Goal: Information Seeking & Learning: Learn about a topic

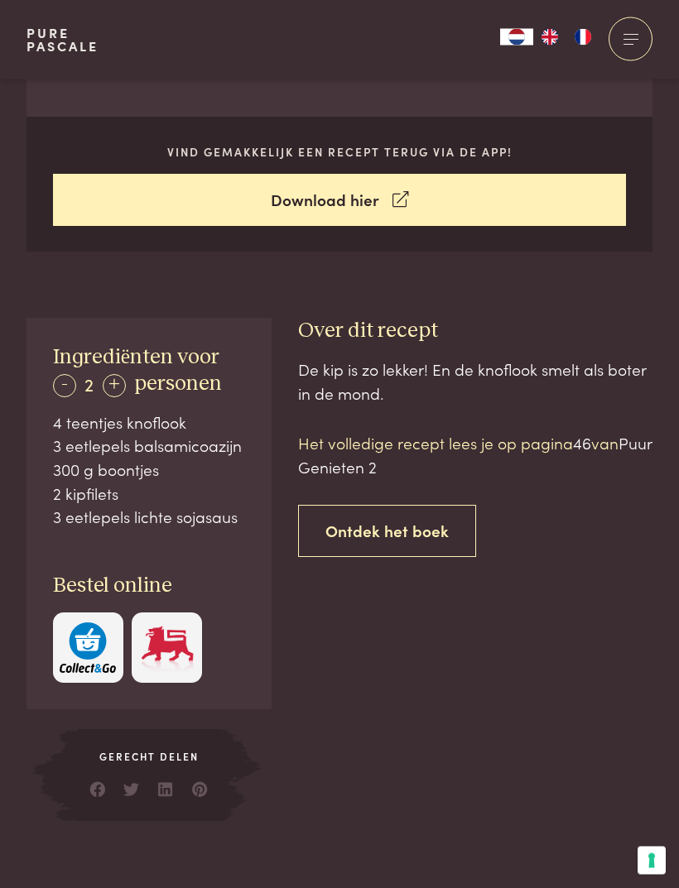
scroll to position [637, 0]
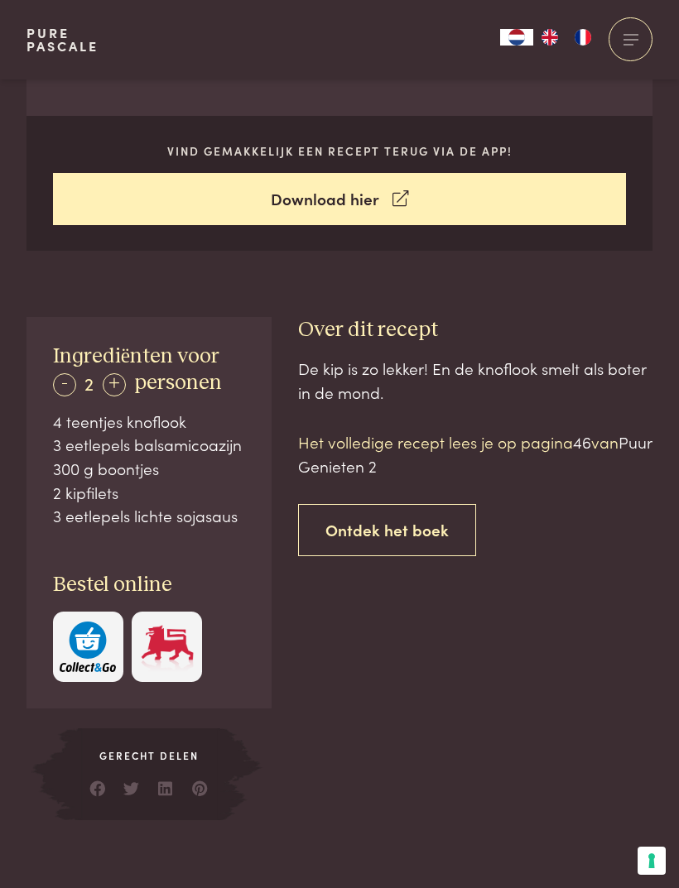
click at [439, 522] on link "Ontdek het boek" at bounding box center [387, 530] width 178 height 52
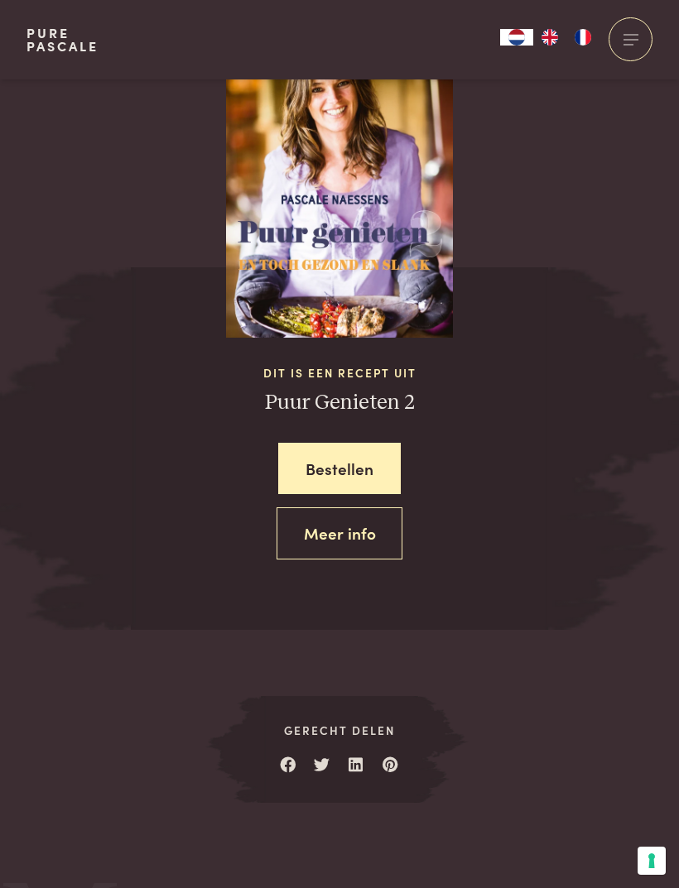
scroll to position [1580, 0]
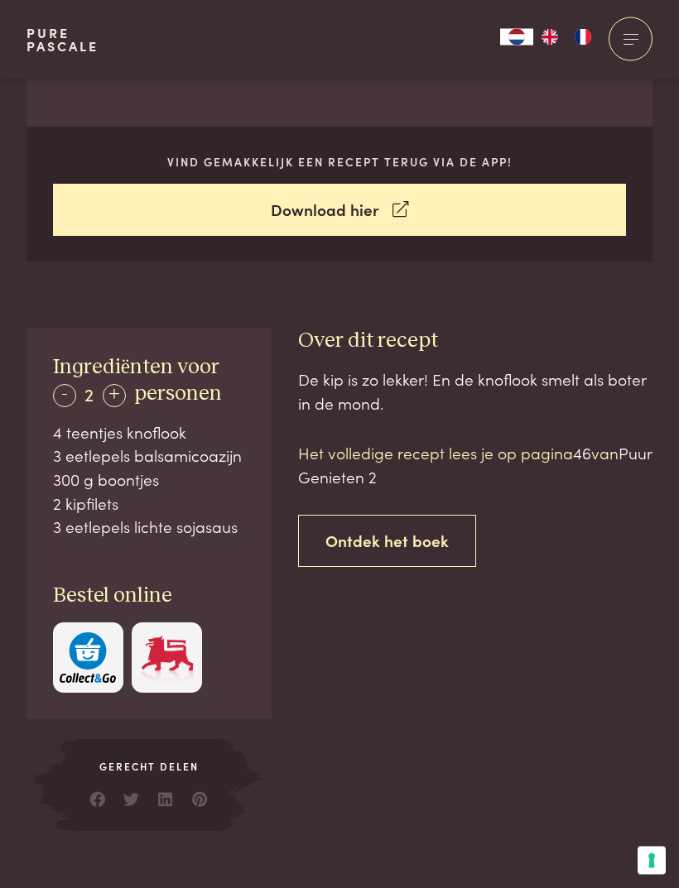
scroll to position [612, 0]
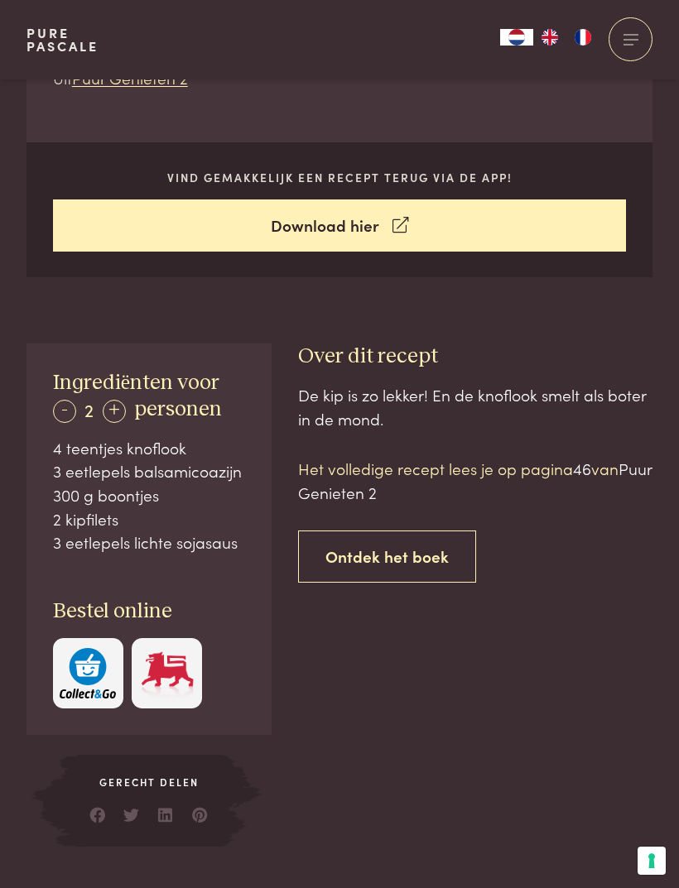
click at [547, 469] on p "Het volledige recept lees je op pagina 46 van Puur Genieten 2" at bounding box center [475, 480] width 354 height 47
click at [588, 468] on span "46" at bounding box center [582, 468] width 18 height 22
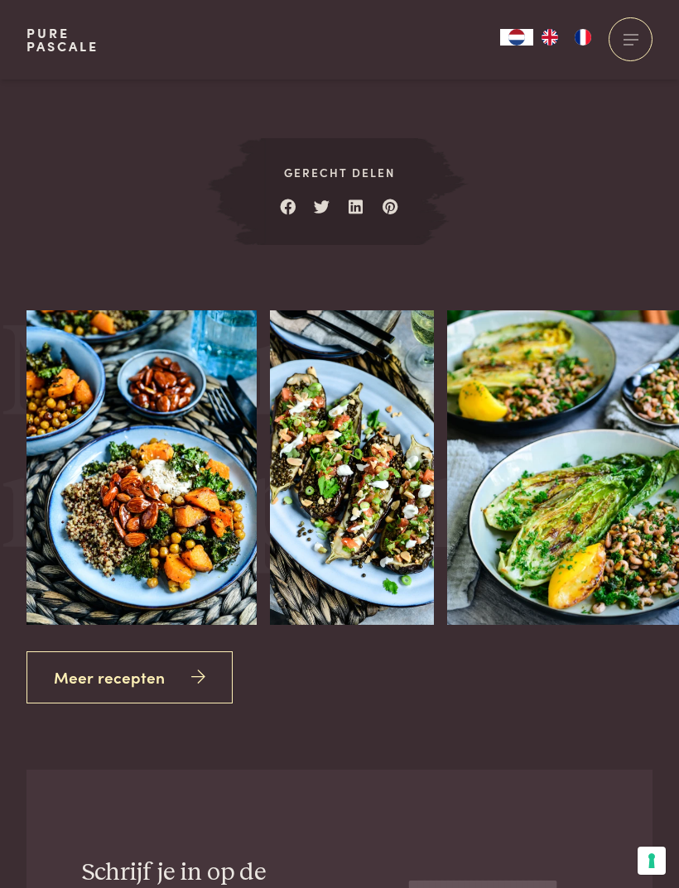
scroll to position [2139, 0]
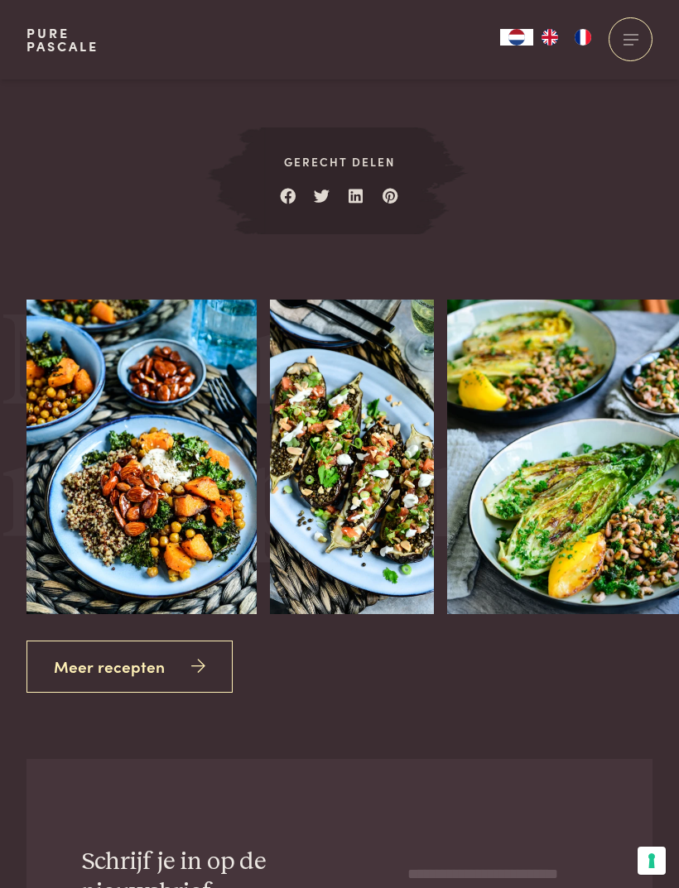
click at [556, 663] on div "Meer recepten" at bounding box center [339, 666] width 626 height 52
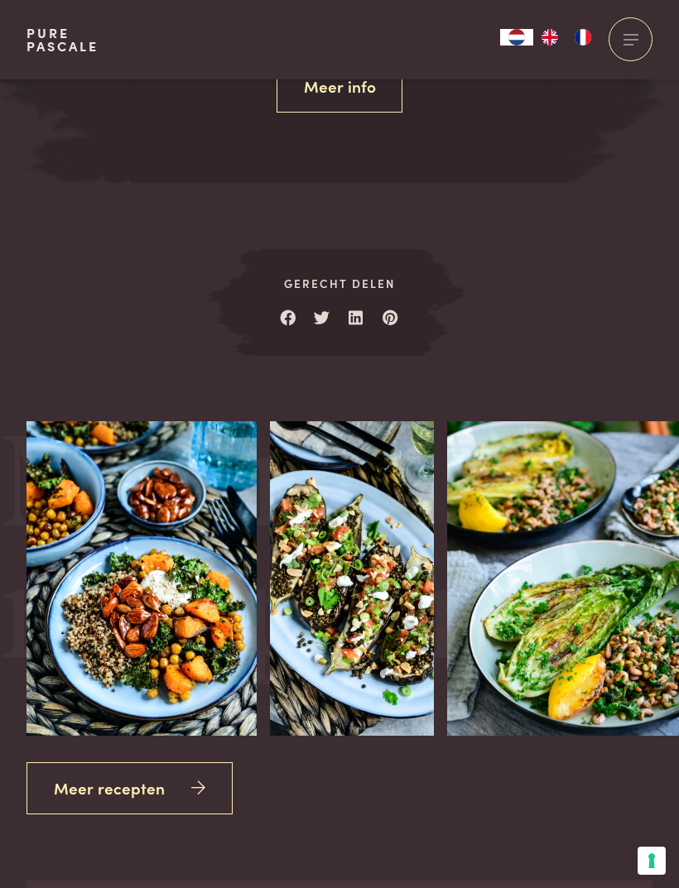
click at [222, 779] on link "Meer recepten" at bounding box center [129, 788] width 206 height 52
click at [191, 776] on icon at bounding box center [198, 788] width 14 height 24
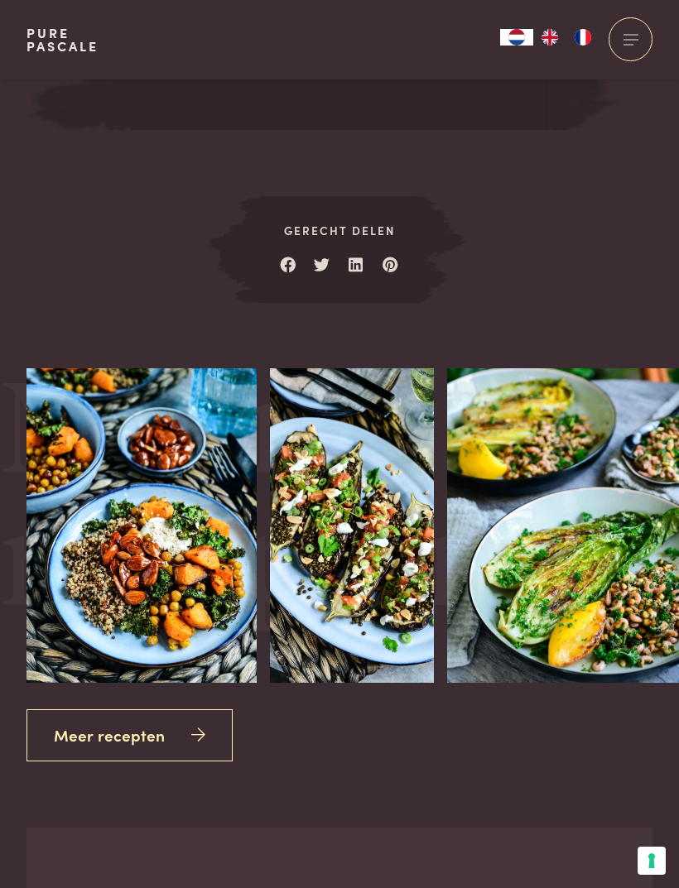
scroll to position [1633, 0]
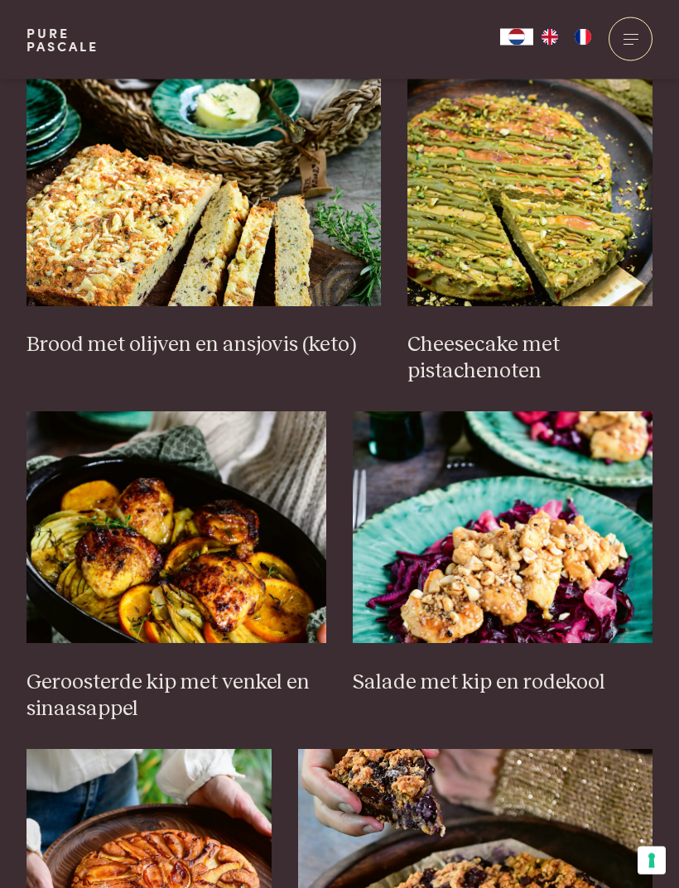
scroll to position [1422, 0]
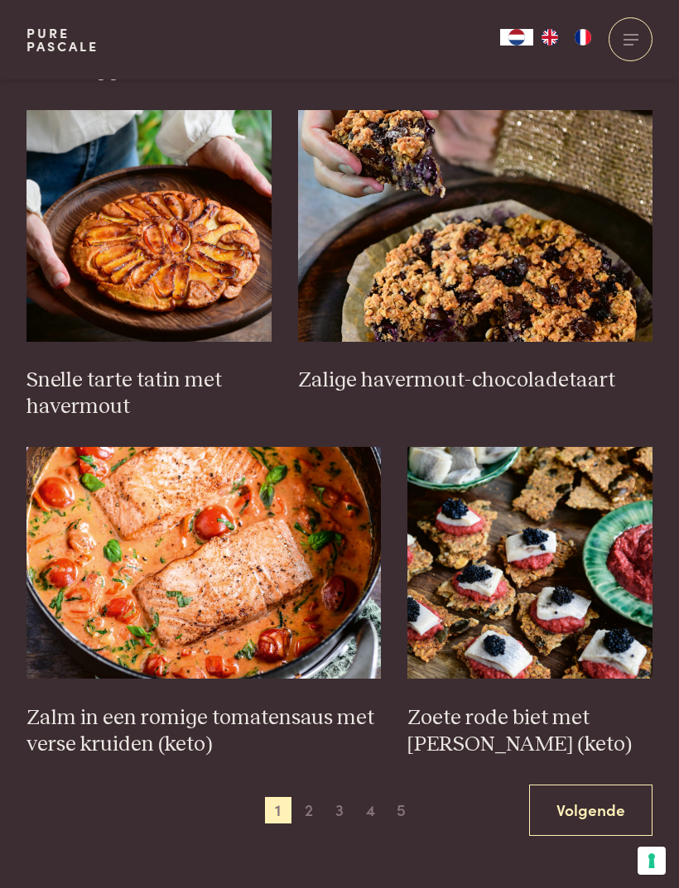
click at [597, 785] on link "Volgende" at bounding box center [590, 810] width 123 height 52
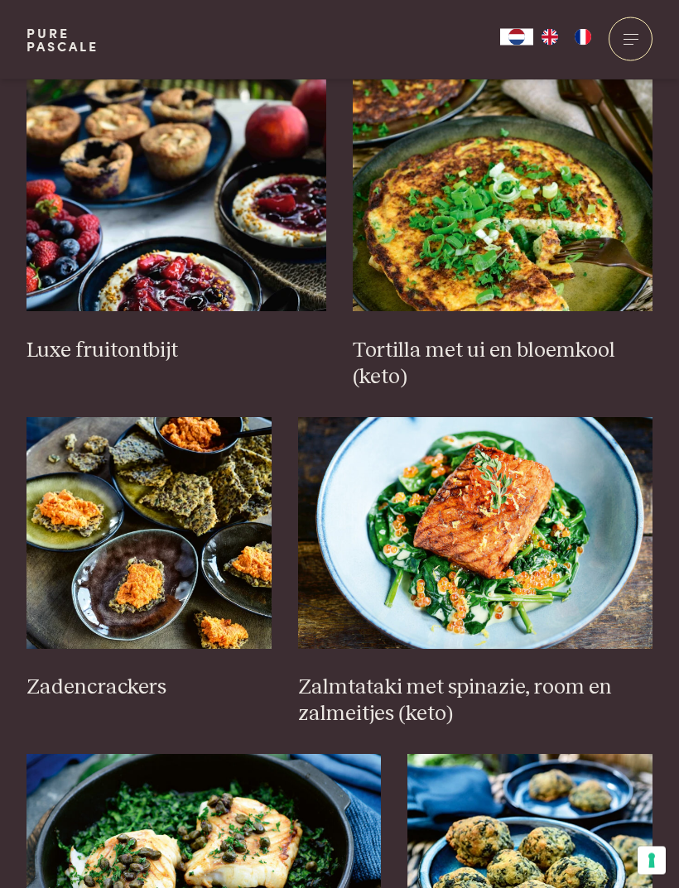
scroll to position [1754, 0]
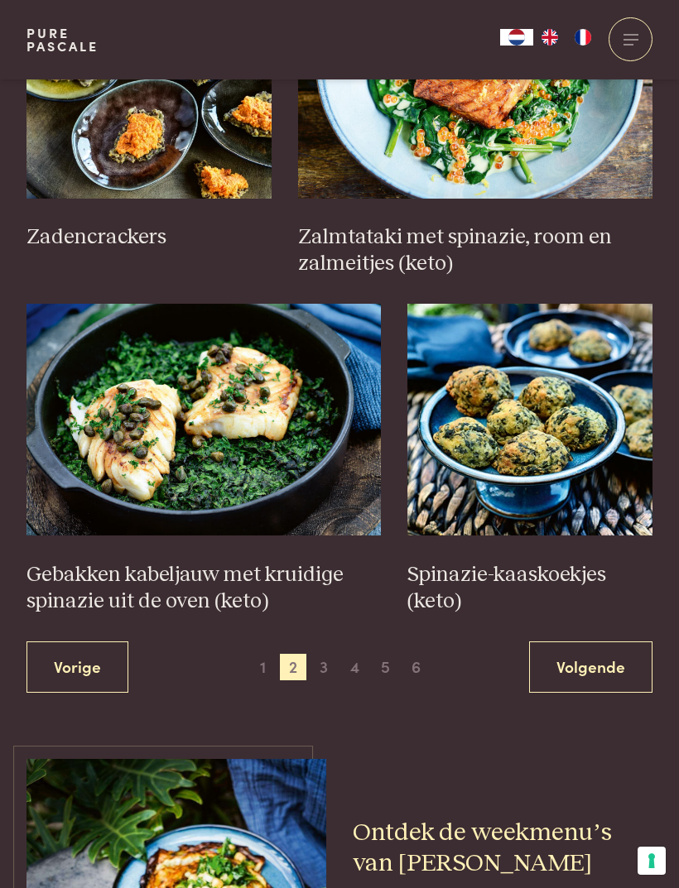
click at [612, 642] on link "Volgende" at bounding box center [590, 667] width 123 height 52
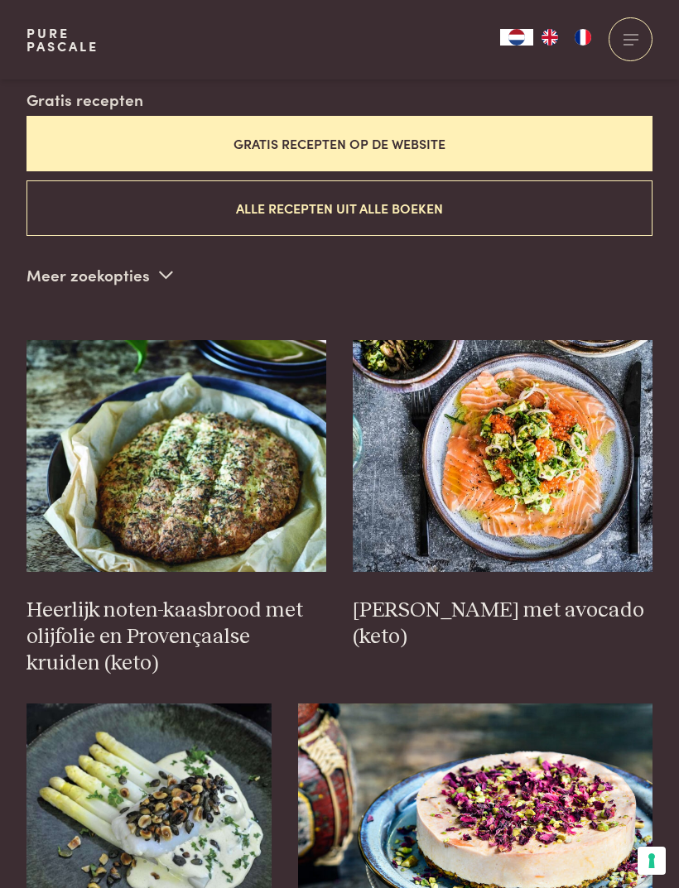
scroll to position [453, 0]
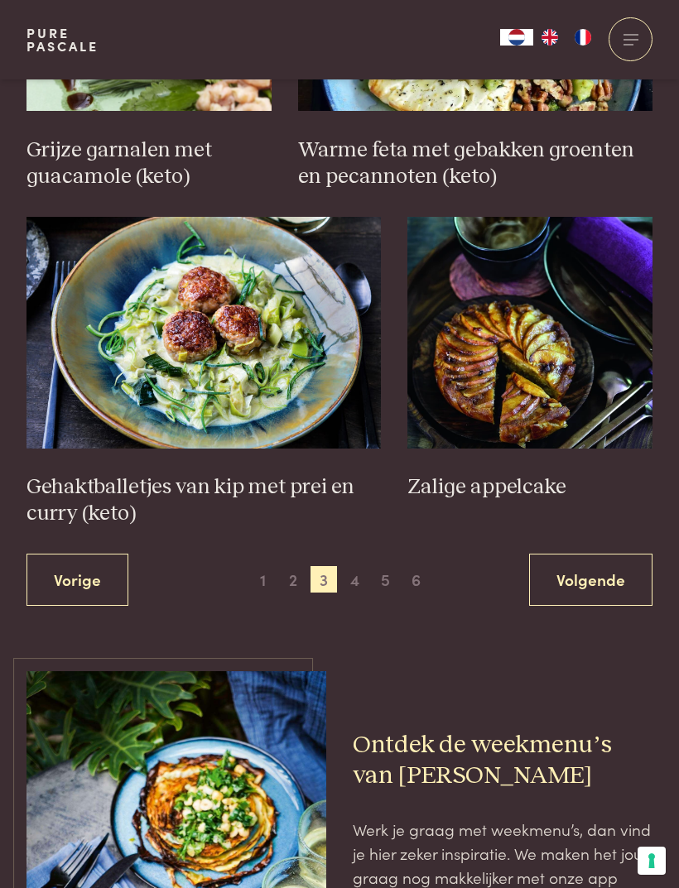
click at [601, 554] on link "Volgende" at bounding box center [590, 580] width 123 height 52
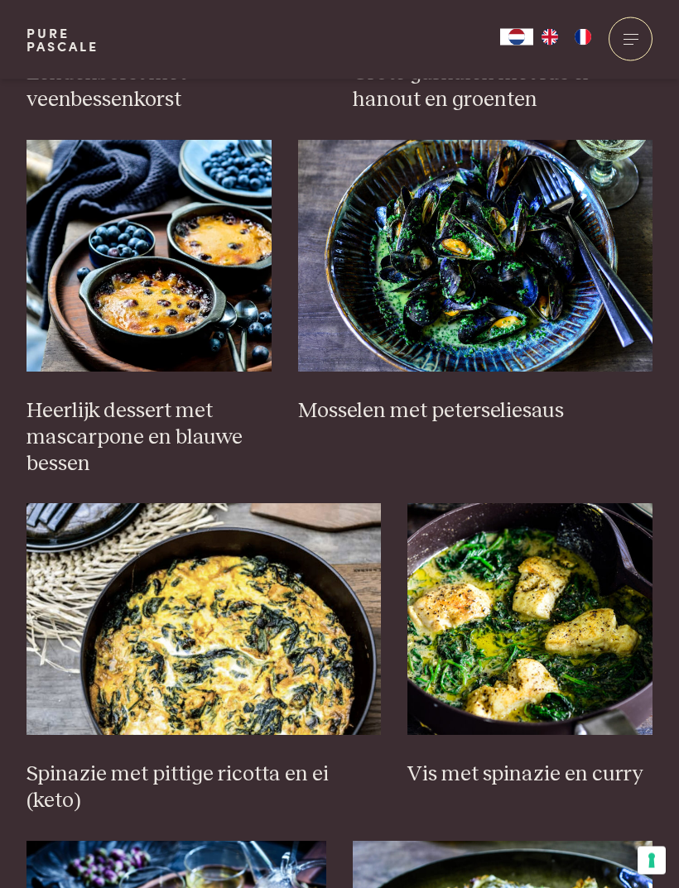
scroll to position [1019, 0]
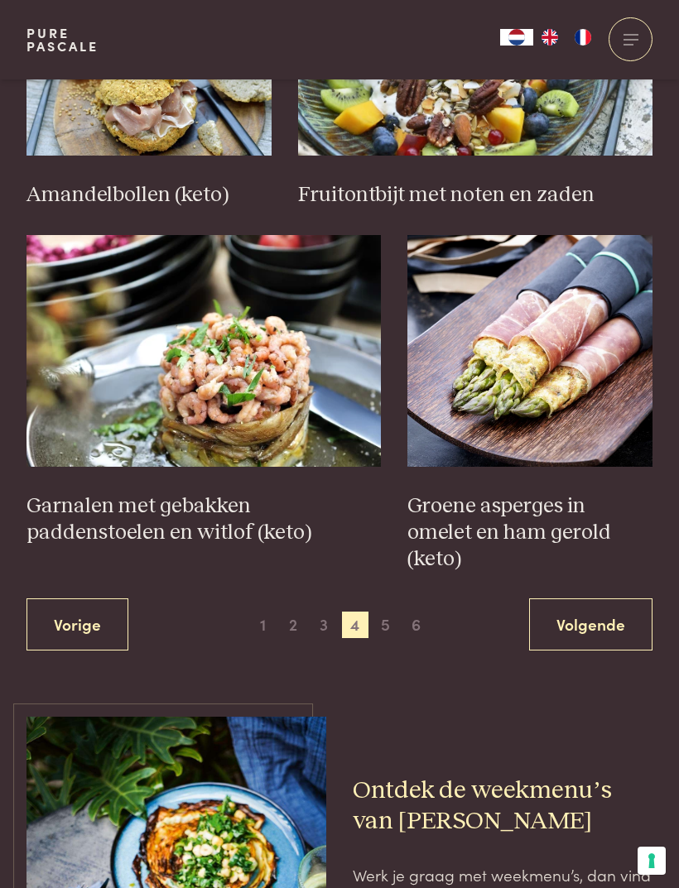
click at [614, 598] on link "Volgende" at bounding box center [590, 624] width 123 height 52
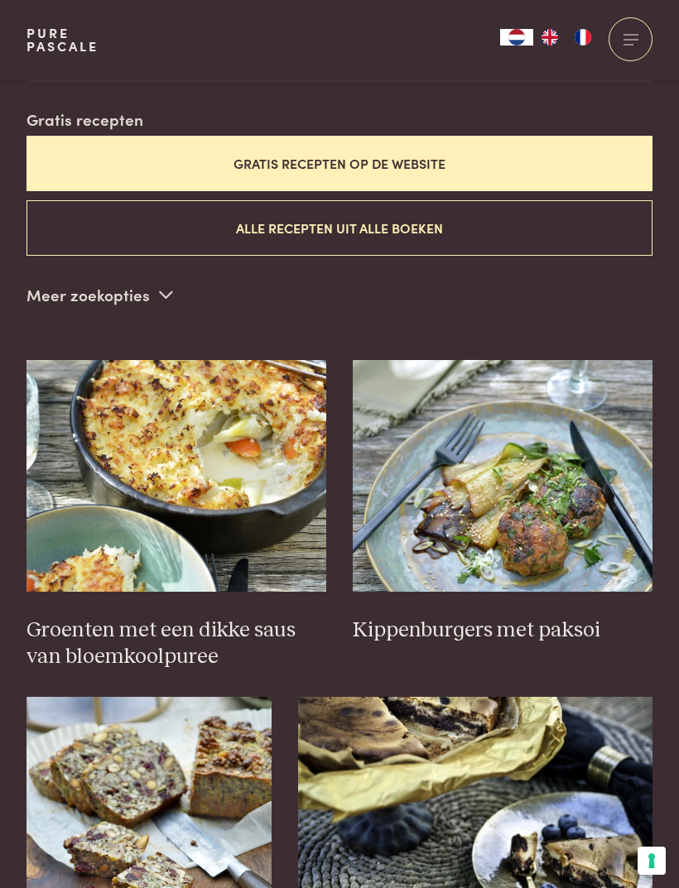
scroll to position [453, 0]
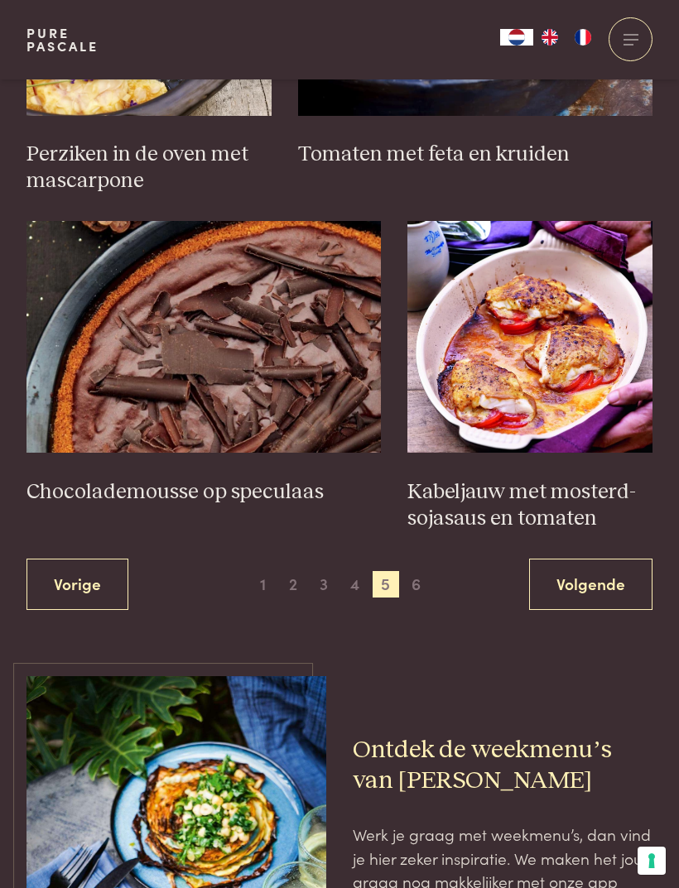
click at [603, 559] on link "Volgende" at bounding box center [590, 585] width 123 height 52
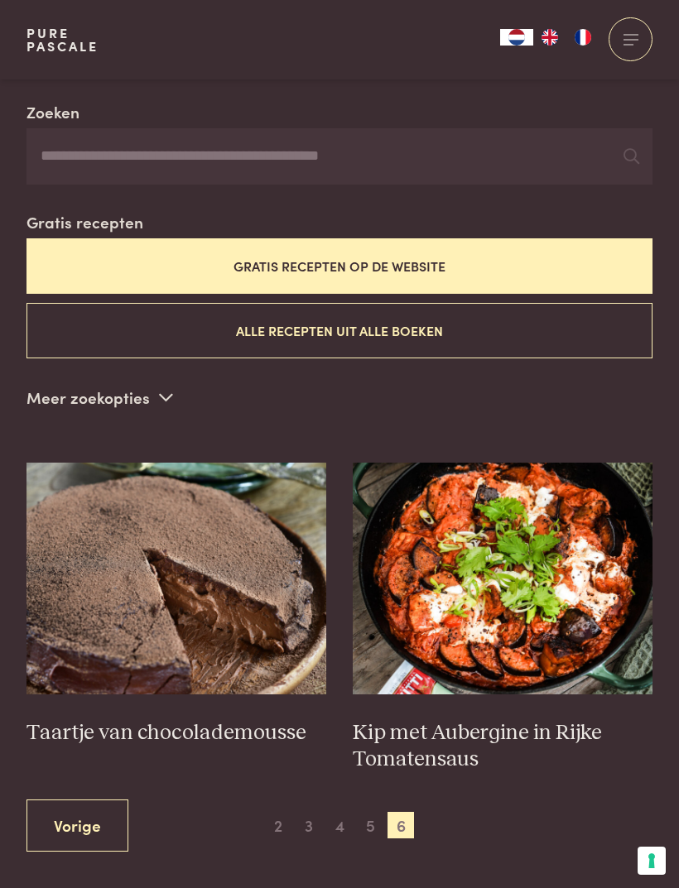
scroll to position [355, 0]
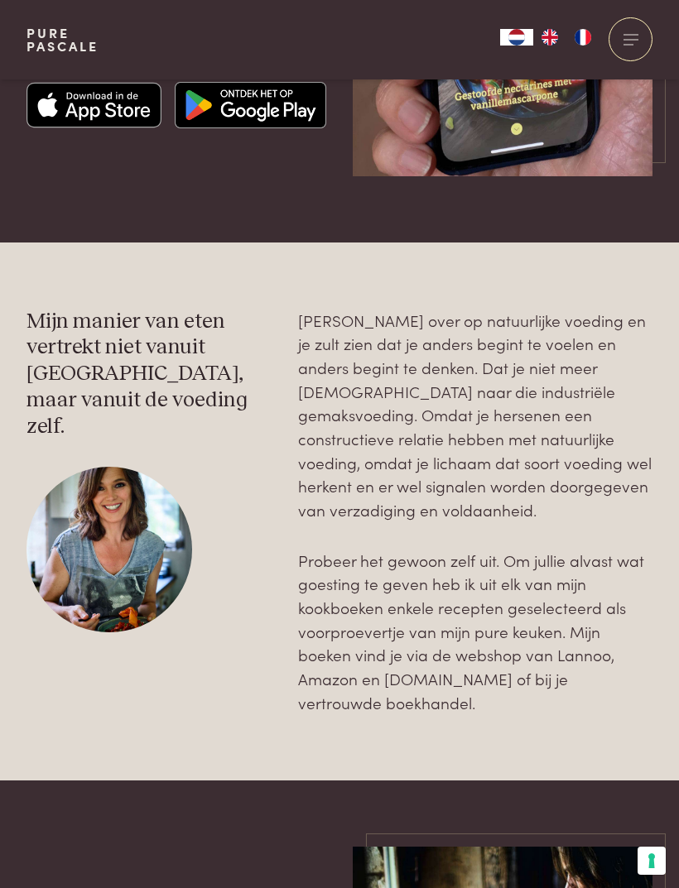
scroll to position [1736, 0]
